Goal: Information Seeking & Learning: Check status

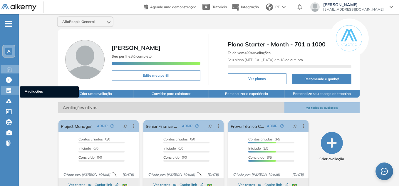
click at [8, 89] on icon at bounding box center [9, 91] width 6 height 6
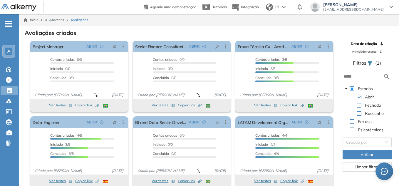
scroll to position [14, 0]
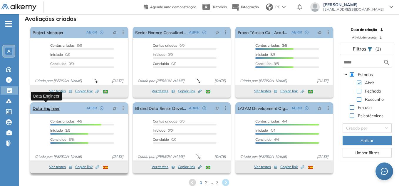
click at [46, 109] on link "Data Engineer" at bounding box center [46, 108] width 27 height 12
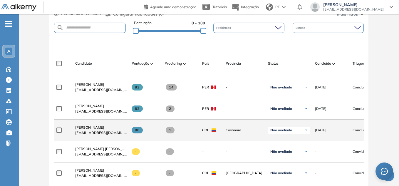
scroll to position [152, 0]
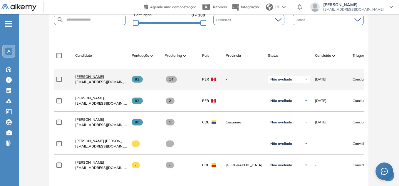
click at [91, 78] on span "Axel Davis Alva" at bounding box center [89, 76] width 29 height 4
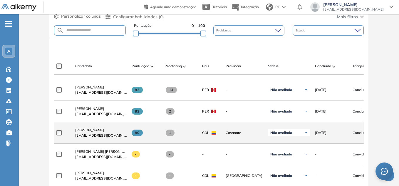
scroll to position [152, 0]
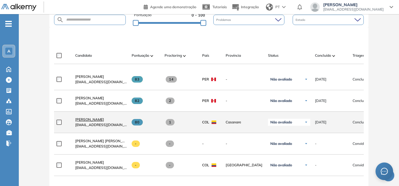
click at [85, 122] on span "Wuilson Estacio" at bounding box center [89, 119] width 29 height 4
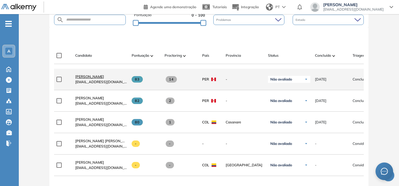
click at [90, 79] on span "Axel Davis Alva" at bounding box center [89, 76] width 29 height 4
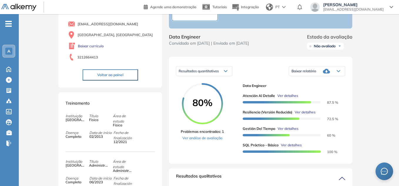
scroll to position [59, 0]
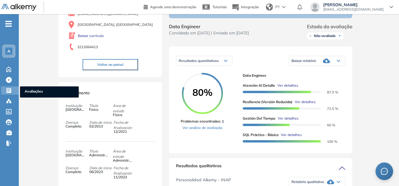
click at [10, 92] on icon at bounding box center [8, 90] width 5 height 5
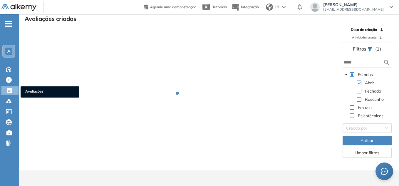
scroll to position [14, 0]
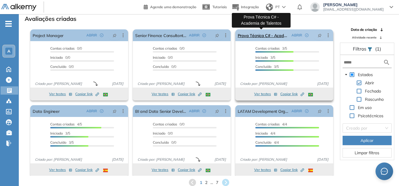
click at [273, 34] on link "Prova Técnica C# - Academia de Talentos" at bounding box center [263, 35] width 51 height 12
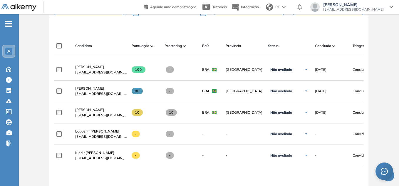
scroll to position [176, 0]
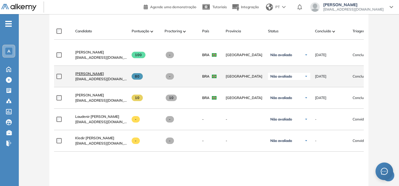
click at [87, 76] on span "[PERSON_NAME]" at bounding box center [89, 73] width 29 height 4
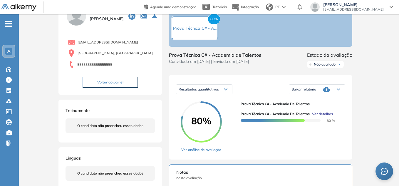
scroll to position [29, 0]
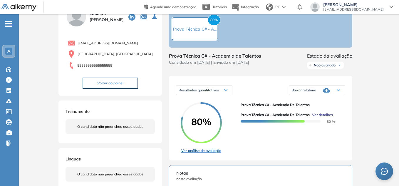
click at [201, 153] on link "Ver análise de avaliação" at bounding box center [201, 150] width 41 height 5
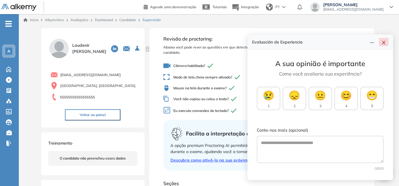
click at [385, 42] on icon "close" at bounding box center [384, 42] width 5 height 5
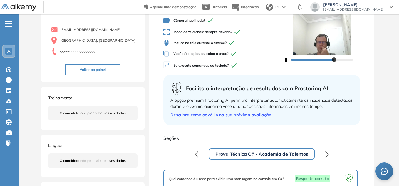
scroll to position [59, 0]
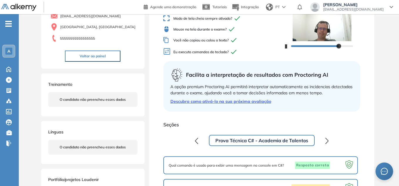
click at [325, 145] on button "button" at bounding box center [327, 141] width 11 height 12
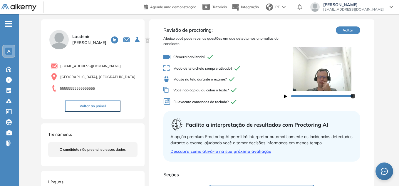
scroll to position [0, 0]
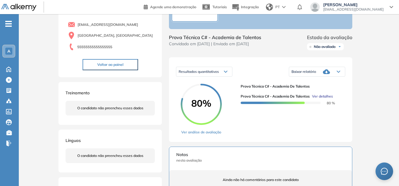
scroll to position [88, 0]
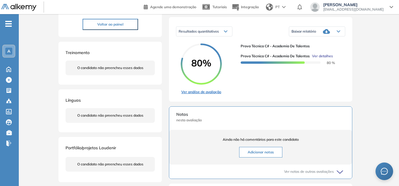
click at [205, 94] on link "Ver análise de avaliação" at bounding box center [201, 91] width 41 height 5
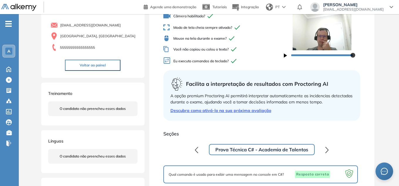
scroll to position [59, 0]
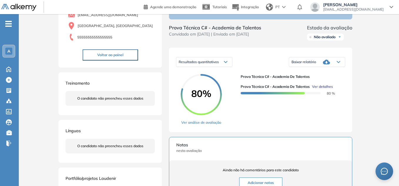
scroll to position [59, 0]
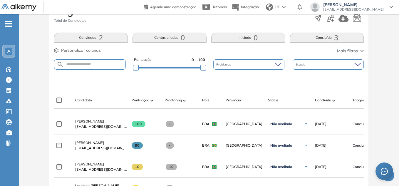
scroll to position [118, 0]
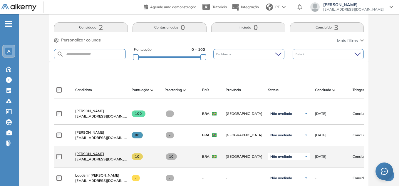
click at [96, 155] on span "[PERSON_NAME]" at bounding box center [89, 154] width 29 height 4
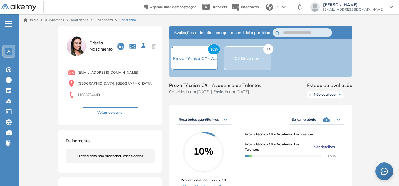
scroll to position [29, 0]
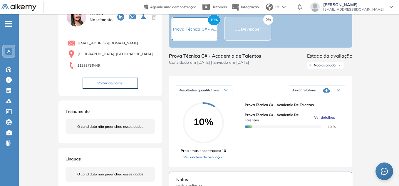
click at [210, 160] on link "Ver análise de avaliação" at bounding box center [203, 157] width 45 height 5
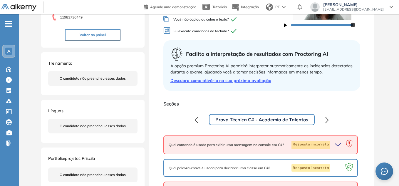
scroll to position [88, 0]
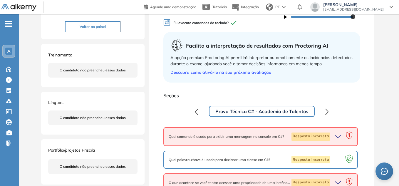
click at [299, 112] on button "Prova Técnica C# - Academia de Talentos" at bounding box center [262, 111] width 106 height 11
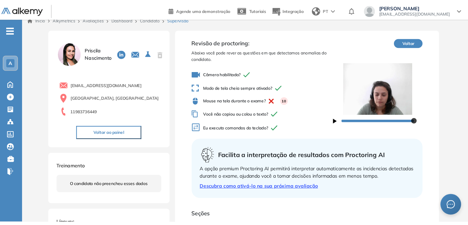
scroll to position [0, 0]
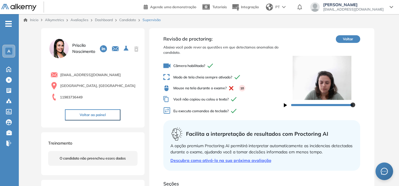
click at [287, 107] on icon "button" at bounding box center [285, 105] width 3 height 4
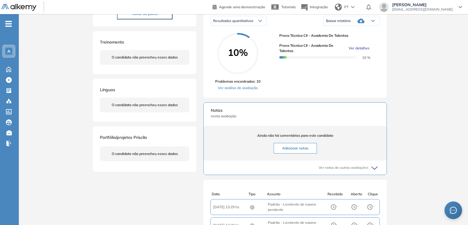
scroll to position [88, 0]
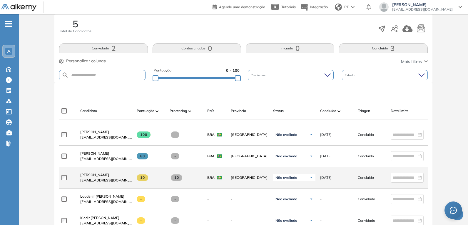
scroll to position [118, 0]
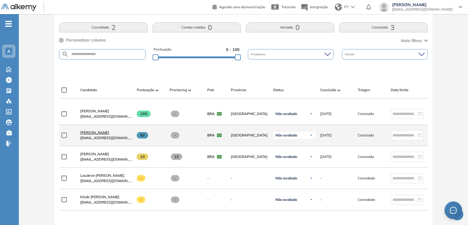
click at [96, 135] on span "[PERSON_NAME]" at bounding box center [94, 132] width 29 height 4
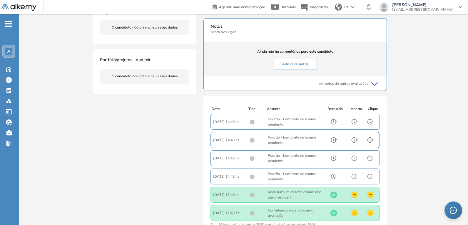
scroll to position [1, 0]
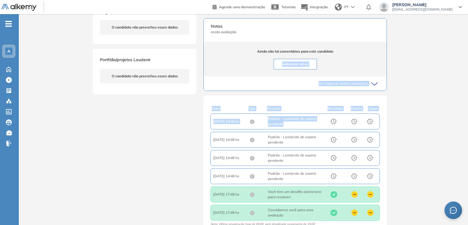
drag, startPoint x: 468, startPoint y: 129, endPoint x: 458, endPoint y: 50, distance: 80.3
click at [401, 51] on div "Inicio Alkymetrics Avaliações Dashboard Candidato Duração : 00:00:00 Número de …" at bounding box center [243, 54] width 449 height 433
drag, startPoint x: 425, startPoint y: 112, endPoint x: 440, endPoint y: 137, distance: 29.4
click at [401, 112] on div "Inicio Alkymetrics Avaliações Dashboard Candidato Duração : 00:00:00 Número de …" at bounding box center [243, 54] width 449 height 433
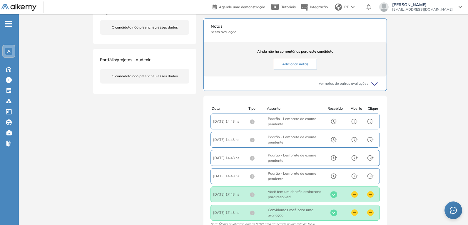
click at [401, 145] on div "Inicio Alkymetrics Avaliações Dashboard Candidato Duração : 00:00:00 Número de …" at bounding box center [243, 54] width 449 height 433
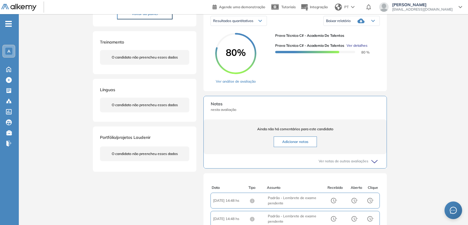
scroll to position [0, 0]
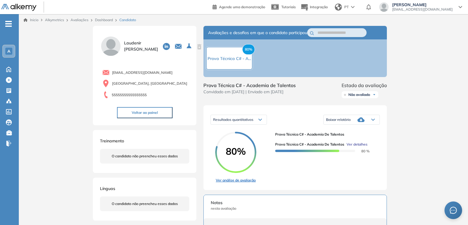
click at [233, 183] on link "Ver análise de avaliação" at bounding box center [235, 180] width 41 height 5
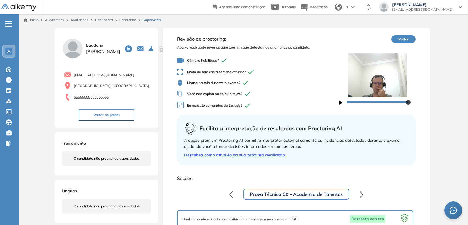
click at [339, 101] on div "Revisão de proctoring: Abaixo você pode rever as questões em que detectamos ano…" at bounding box center [296, 73] width 238 height 77
click at [342, 102] on icon "button" at bounding box center [340, 103] width 3 height 4
click at [340, 103] on icon "button" at bounding box center [340, 103] width 3 height 4
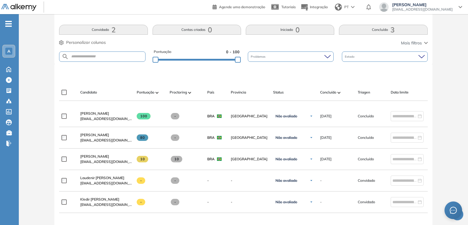
scroll to position [118, 0]
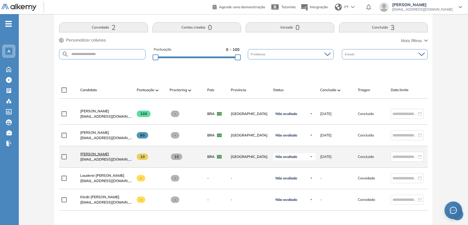
click at [100, 156] on span "[PERSON_NAME]" at bounding box center [94, 154] width 29 height 4
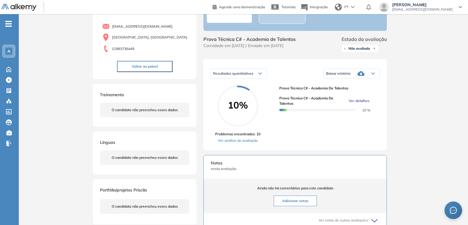
scroll to position [59, 0]
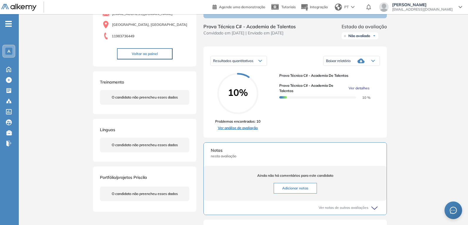
click at [228, 130] on link "Ver análise de avaliação" at bounding box center [237, 127] width 45 height 5
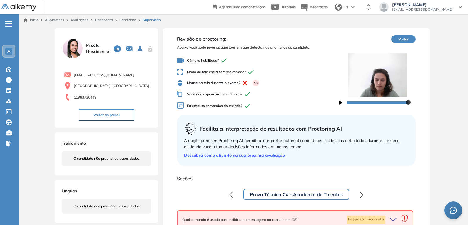
click at [341, 102] on icon "button" at bounding box center [340, 103] width 3 height 4
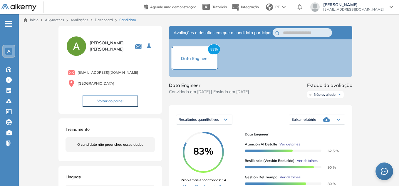
scroll to position [29, 0]
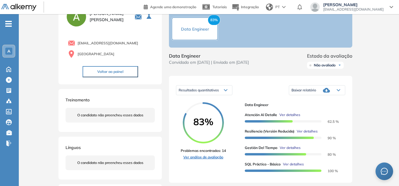
click at [203, 160] on link "Ver análise de avaliação" at bounding box center [203, 157] width 45 height 5
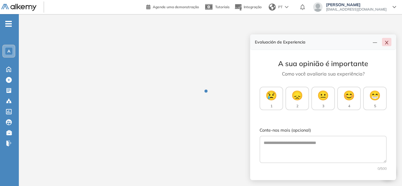
click at [386, 44] on icon "close" at bounding box center [386, 42] width 5 height 5
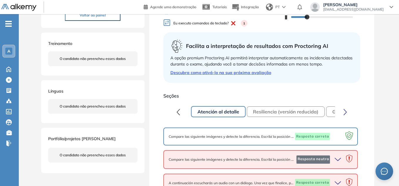
click at [270, 109] on button "Resiliencia (versión reducida)" at bounding box center [286, 111] width 78 height 11
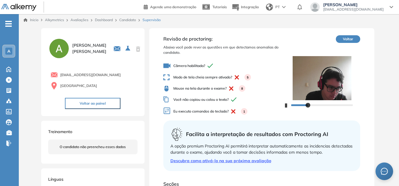
scroll to position [29, 0]
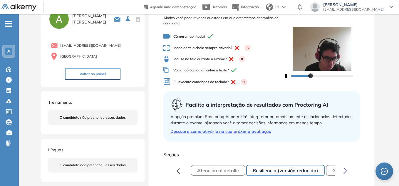
click at [333, 172] on button "Gestión del Tiempo" at bounding box center [353, 170] width 55 height 11
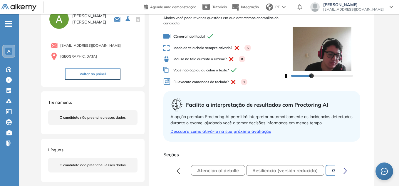
click at [330, 171] on button "Gestión del Tiempo" at bounding box center [354, 170] width 56 height 11
click at [345, 171] on icon "button" at bounding box center [346, 171] width 4 height 7
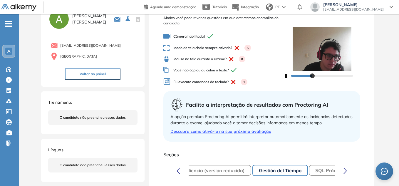
click at [345, 171] on icon "button" at bounding box center [346, 171] width 4 height 7
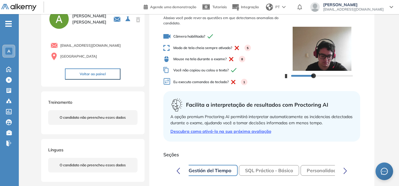
scroll to position [0, 146]
click at [278, 171] on button "SQL Práctico - Básico" at bounding box center [266, 170] width 60 height 11
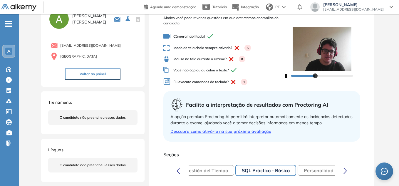
click at [275, 171] on button "SQL Práctico - Básico" at bounding box center [265, 170] width 61 height 11
click at [310, 170] on button "Personalidad Alkemy - INAP" at bounding box center [336, 170] width 76 height 11
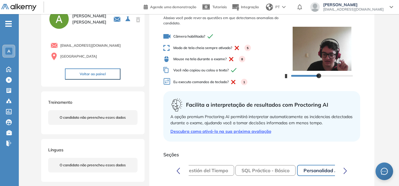
click at [345, 171] on icon "button" at bounding box center [346, 171] width 4 height 7
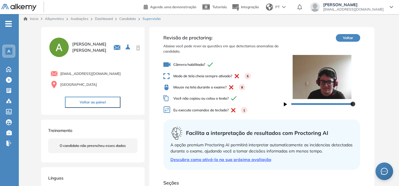
scroll to position [0, 0]
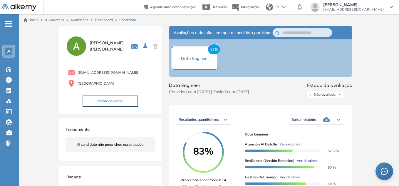
click at [337, 121] on icon at bounding box center [339, 119] width 4 height 2
click at [320, 129] on li "Baixar relatório completo" at bounding box center [311, 127] width 38 height 6
